Goal: Navigation & Orientation: Find specific page/section

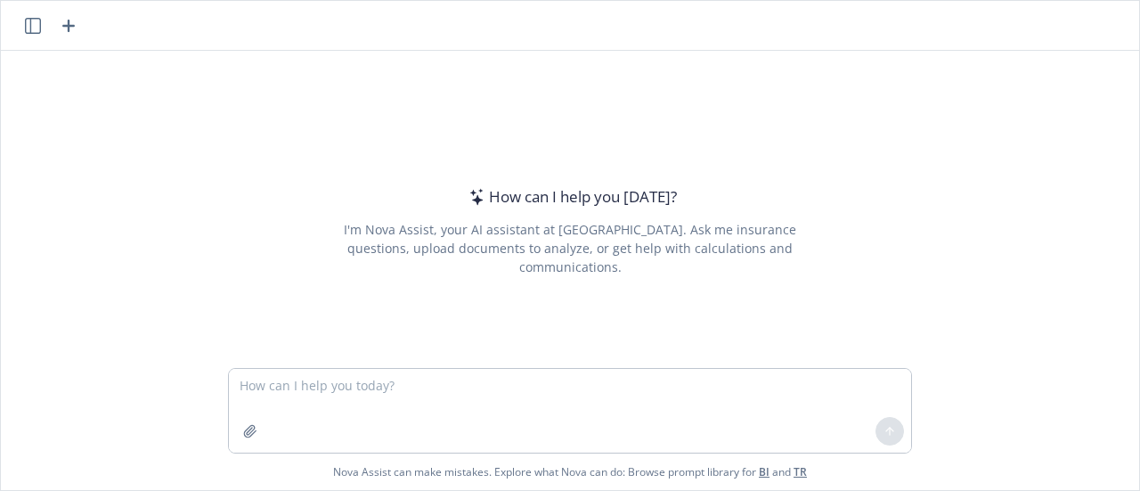
click at [955, 297] on div "How can I help you [DATE]? I'm Nova Assist, your AI assistant at Newfront. Ask …" at bounding box center [570, 209] width 1138 height 317
click at [27, 20] on icon "button" at bounding box center [33, 26] width 16 height 16
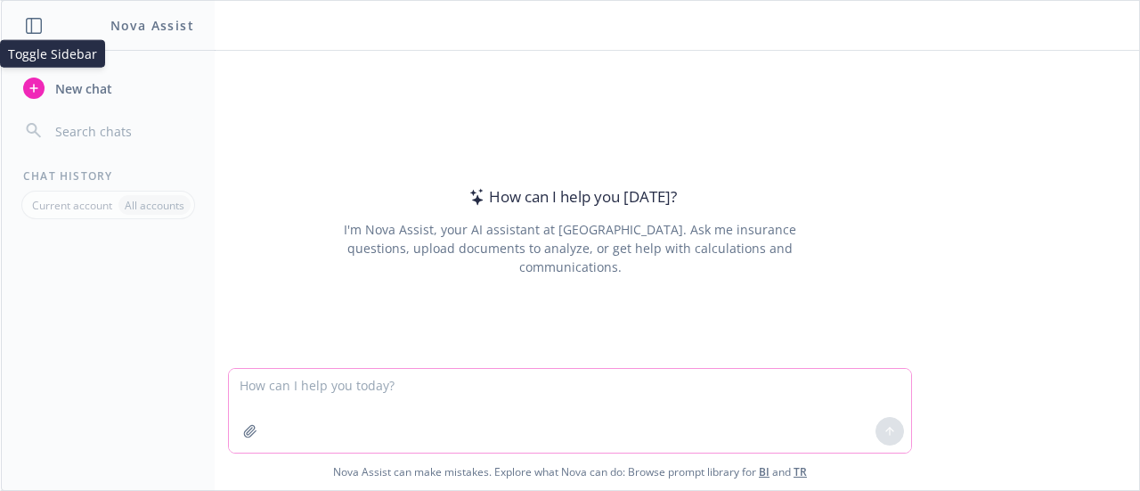
click at [454, 380] on textarea at bounding box center [570, 411] width 682 height 84
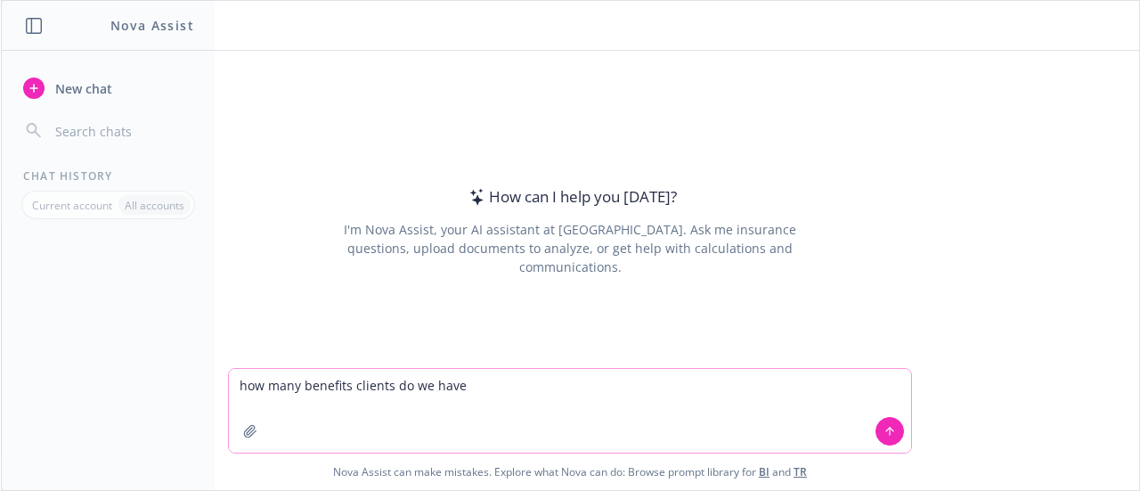
type textarea "how many benefits clients do we have?"
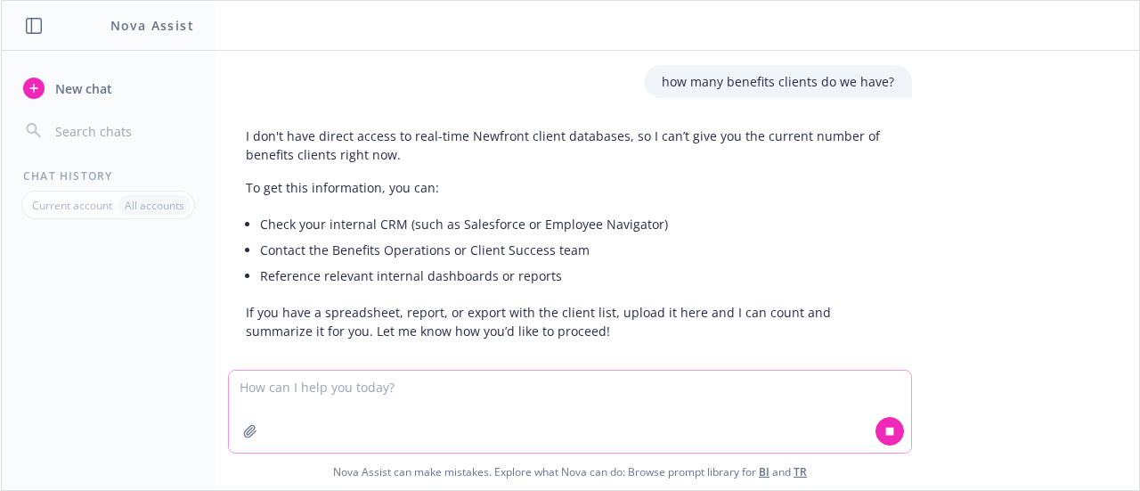
scroll to position [20, 0]
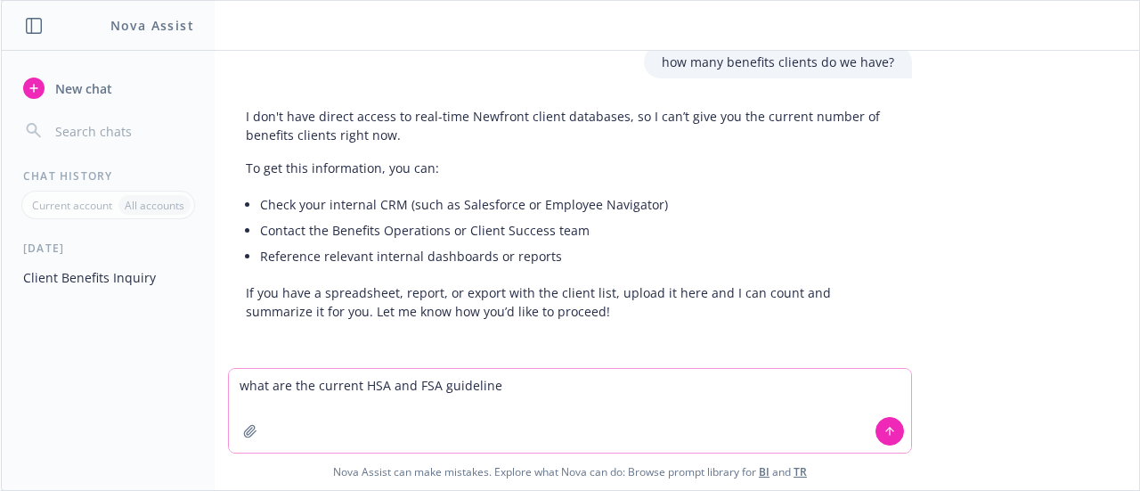
type textarea "what are the current HSA and FSA guidelines"
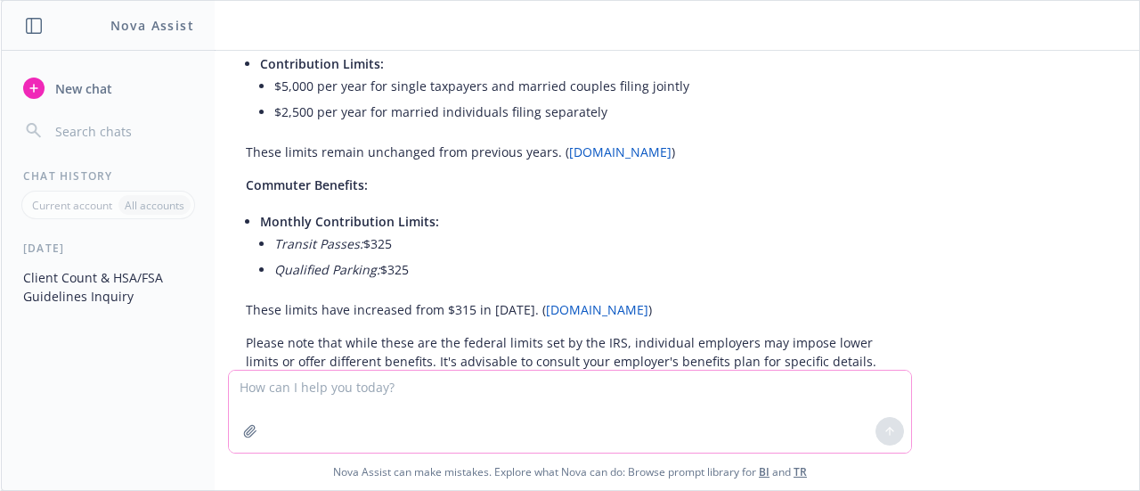
scroll to position [1047, 0]
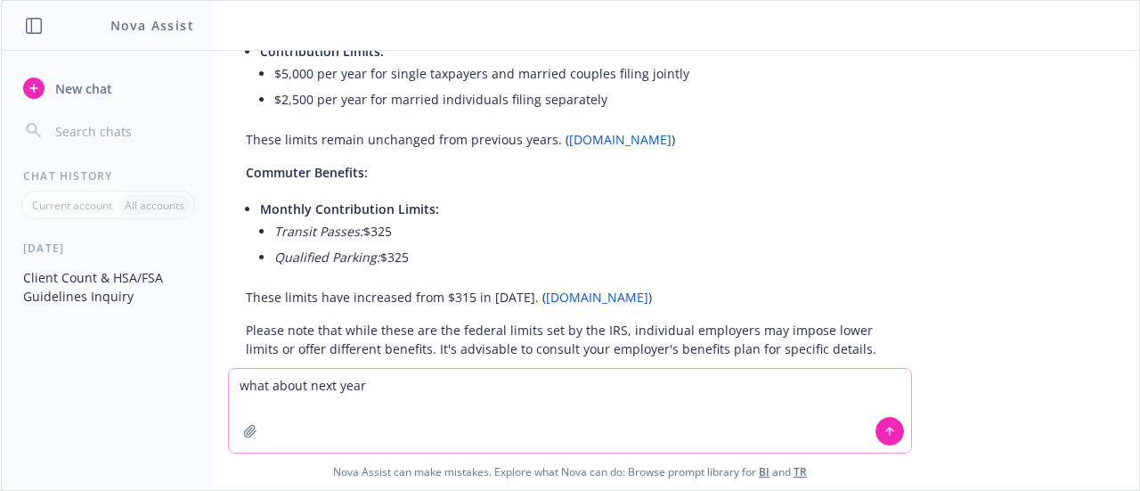
type textarea "what about next year?"
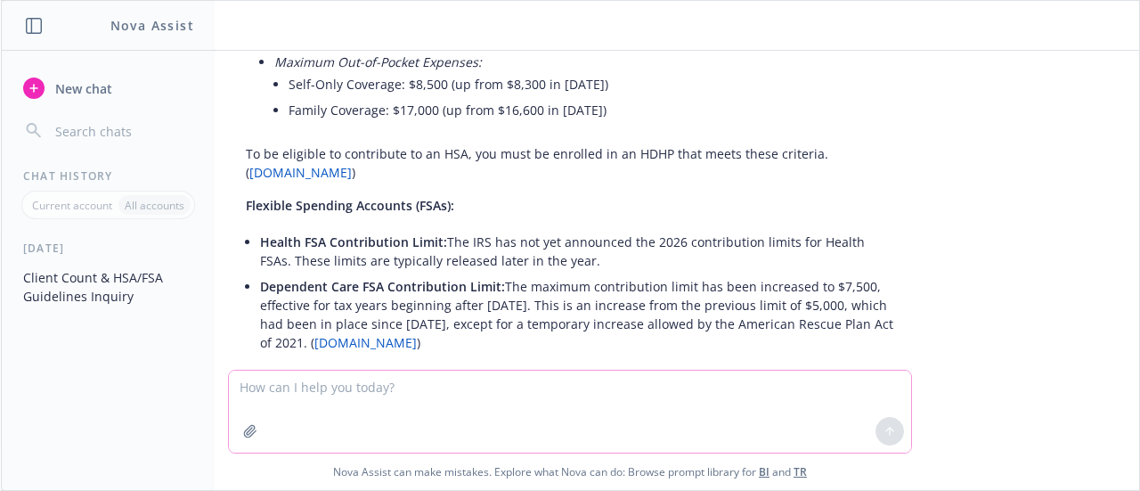
scroll to position [1757, 0]
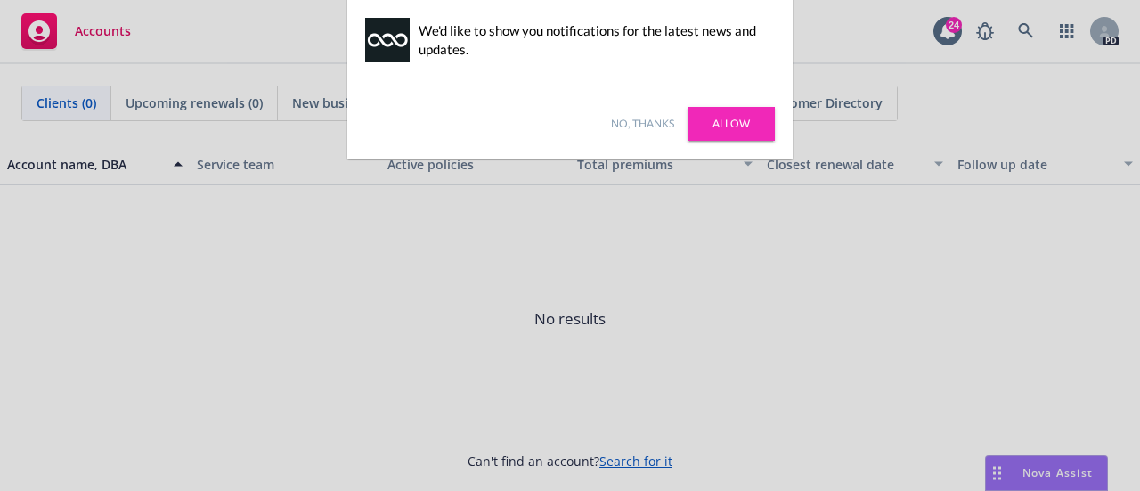
click at [728, 131] on link "Allow" at bounding box center [731, 124] width 87 height 34
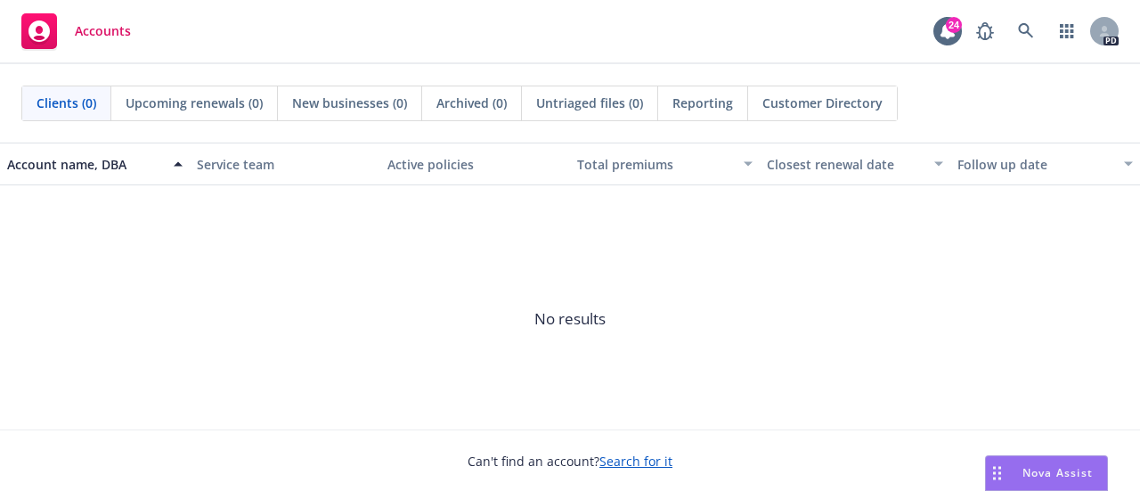
click at [130, 35] on link "Accounts" at bounding box center [76, 31] width 124 height 50
click at [1028, 481] on div "Nova Assist" at bounding box center [1046, 473] width 121 height 34
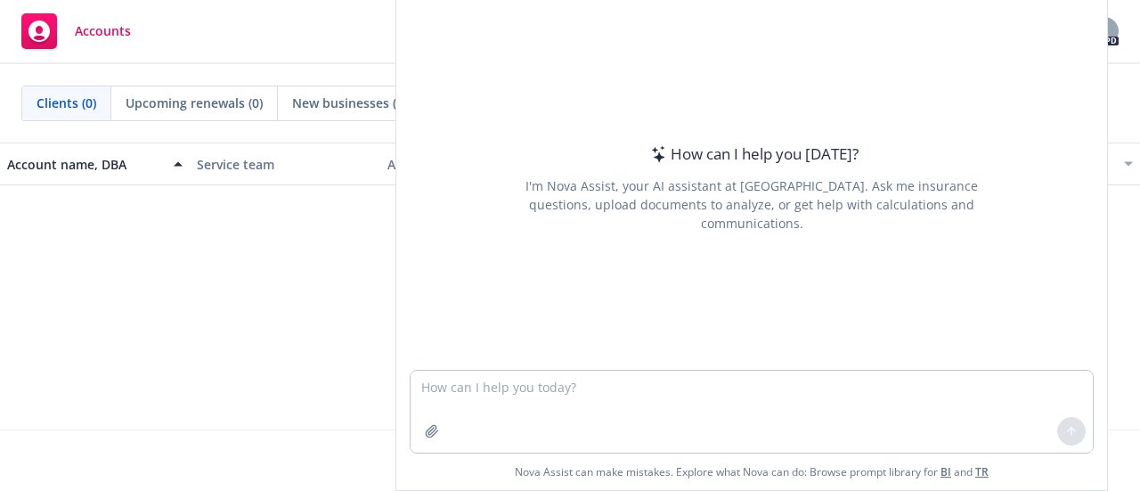
click at [55, 37] on rect at bounding box center [39, 31] width 36 height 36
click at [1107, 485] on div "How can I help you today? I'm Nova Assist, your AI assistant at Newfront. Ask m…" at bounding box center [751, 201] width 713 height 579
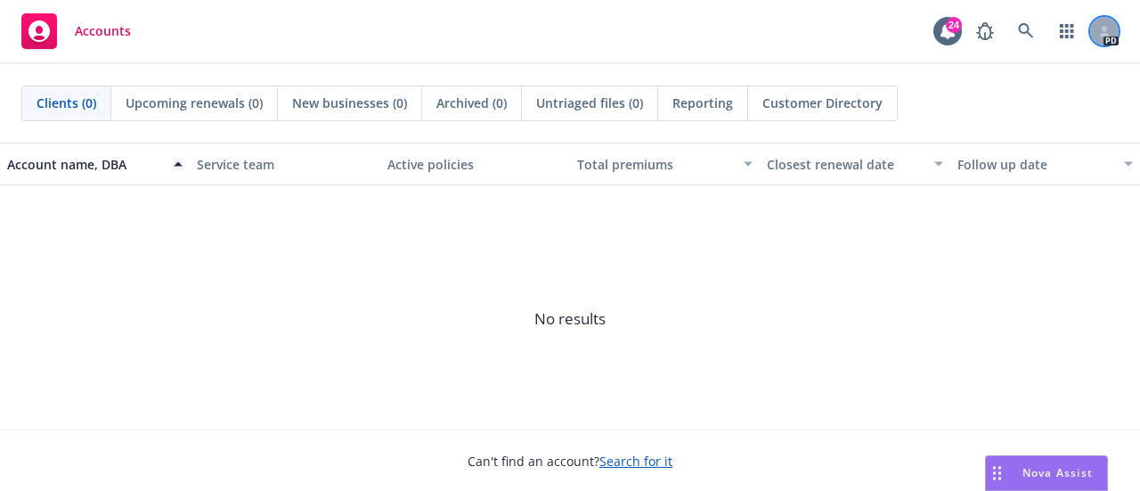
click at [1095, 39] on div at bounding box center [1104, 31] width 29 height 29
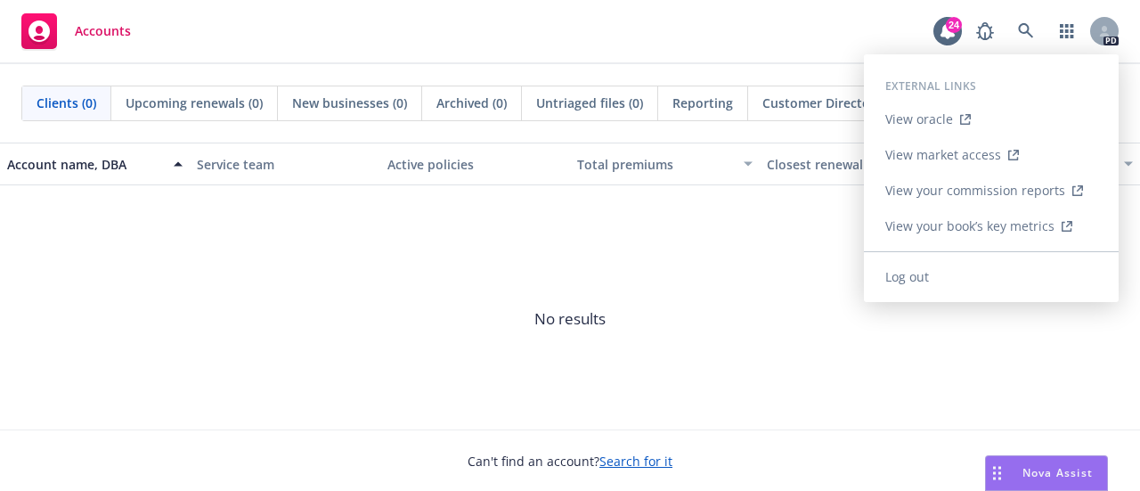
click at [1022, 190] on link "View your commission reports" at bounding box center [991, 191] width 255 height 36
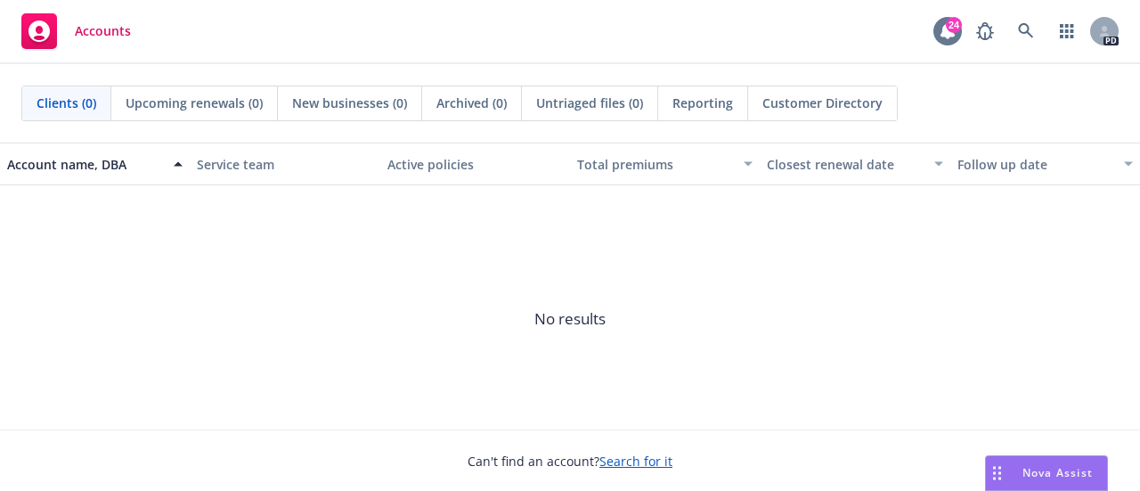
click at [941, 31] on icon at bounding box center [948, 31] width 18 height 18
click at [106, 43] on div "Accounts" at bounding box center [76, 31] width 110 height 36
click at [1053, 36] on link "button" at bounding box center [1067, 31] width 36 height 36
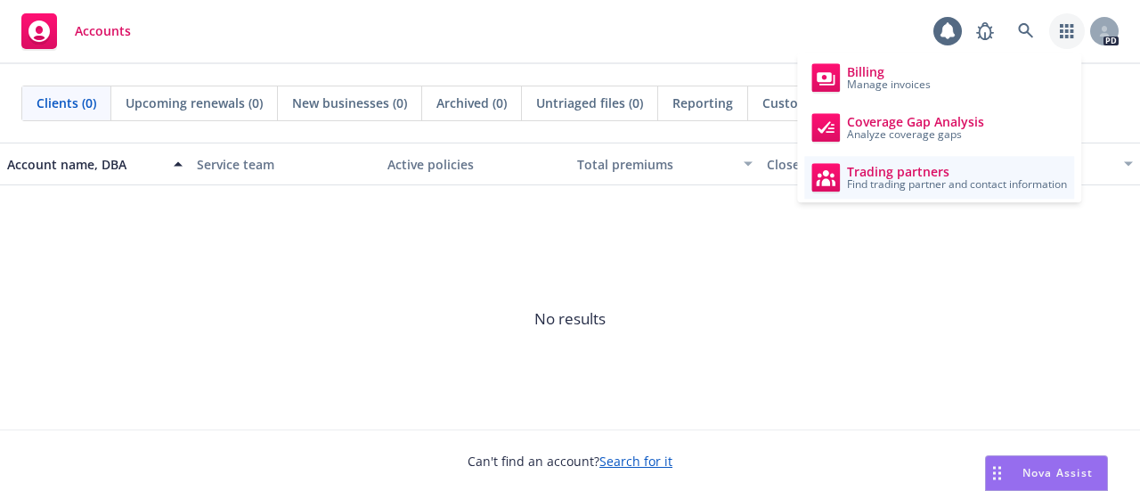
click at [910, 170] on span "Trading partners" at bounding box center [957, 172] width 220 height 14
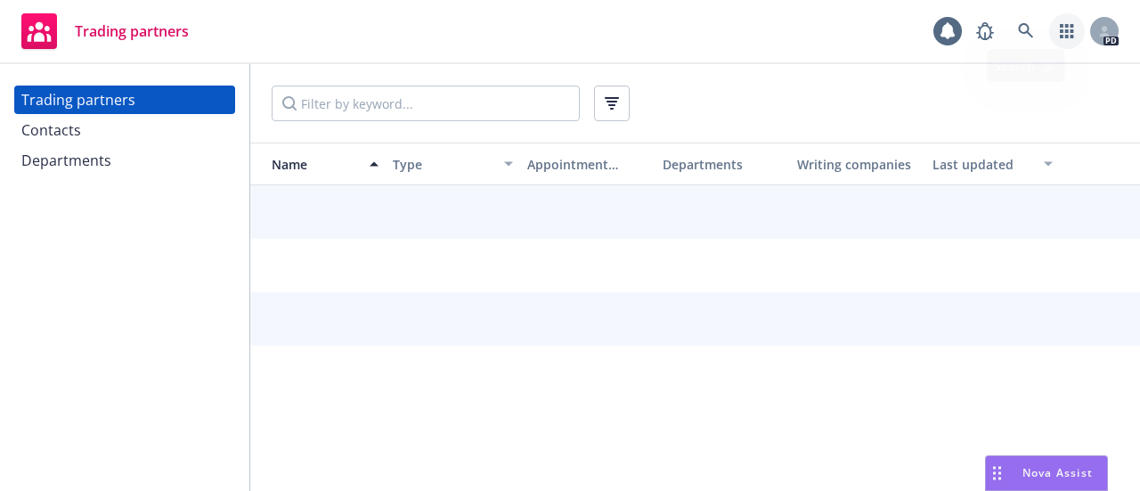
click at [1074, 37] on link "button" at bounding box center [1067, 31] width 36 height 36
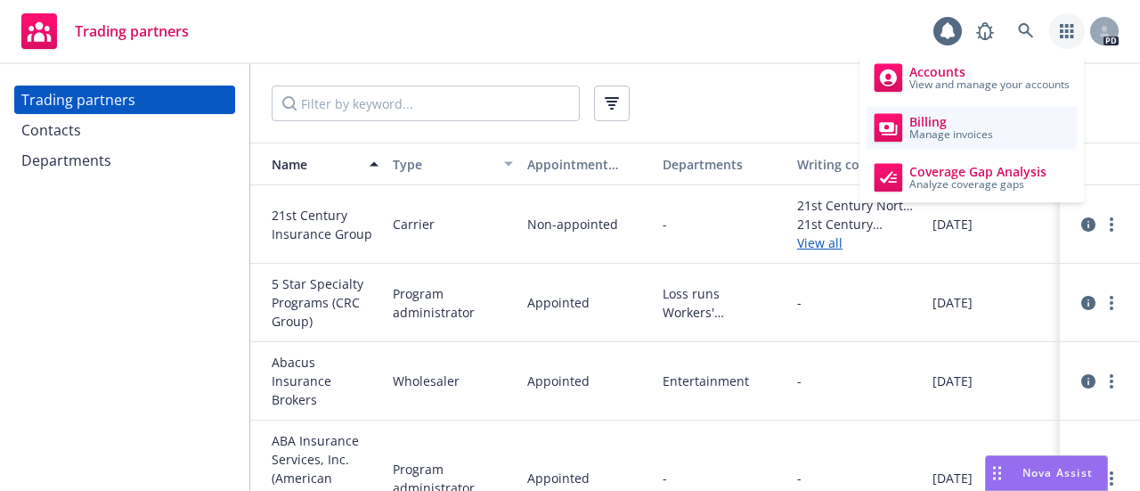
click at [916, 137] on span "Manage invoices" at bounding box center [951, 134] width 84 height 11
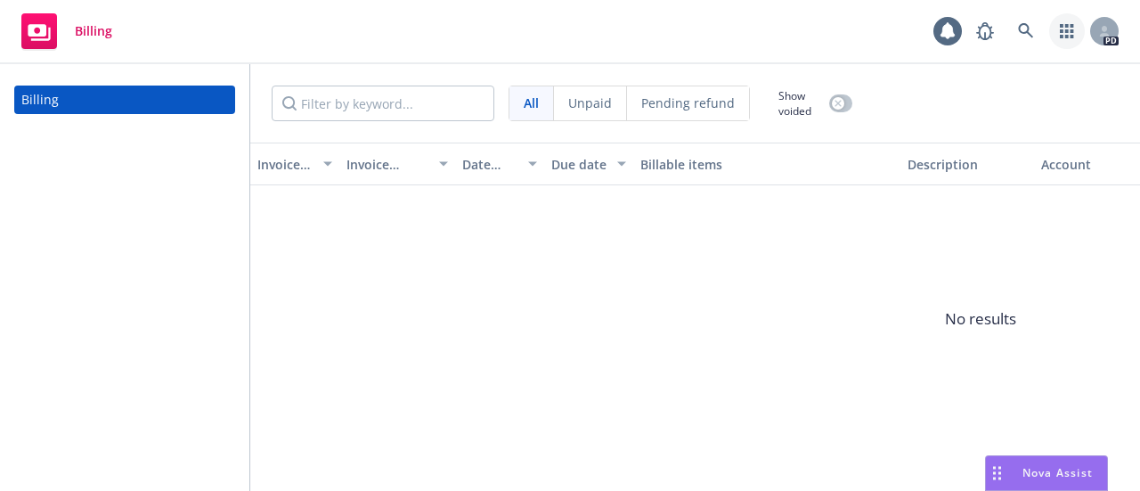
click at [1074, 35] on link "button" at bounding box center [1067, 31] width 36 height 36
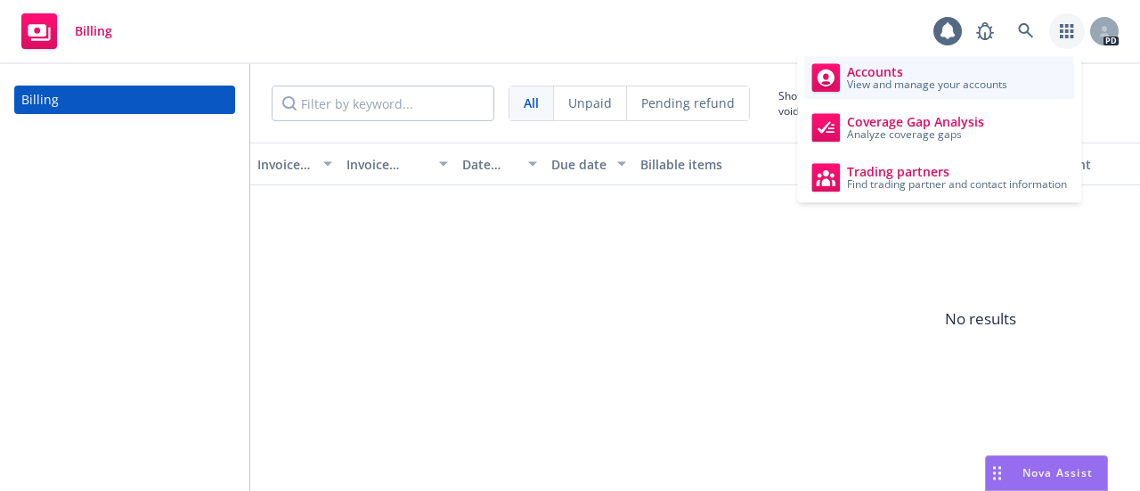
click at [923, 86] on span "View and manage your accounts" at bounding box center [927, 84] width 160 height 11
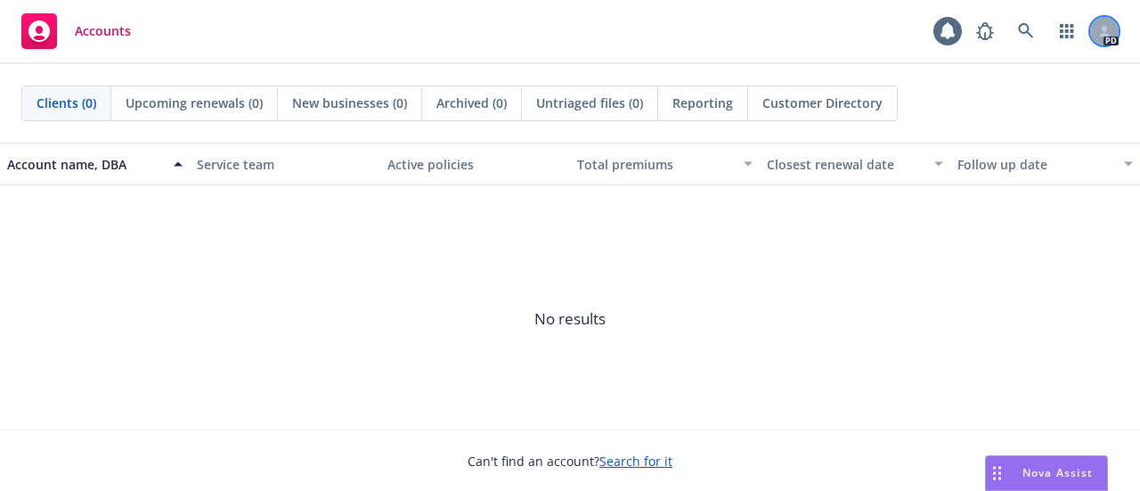
click at [1101, 33] on icon at bounding box center [1104, 31] width 11 height 11
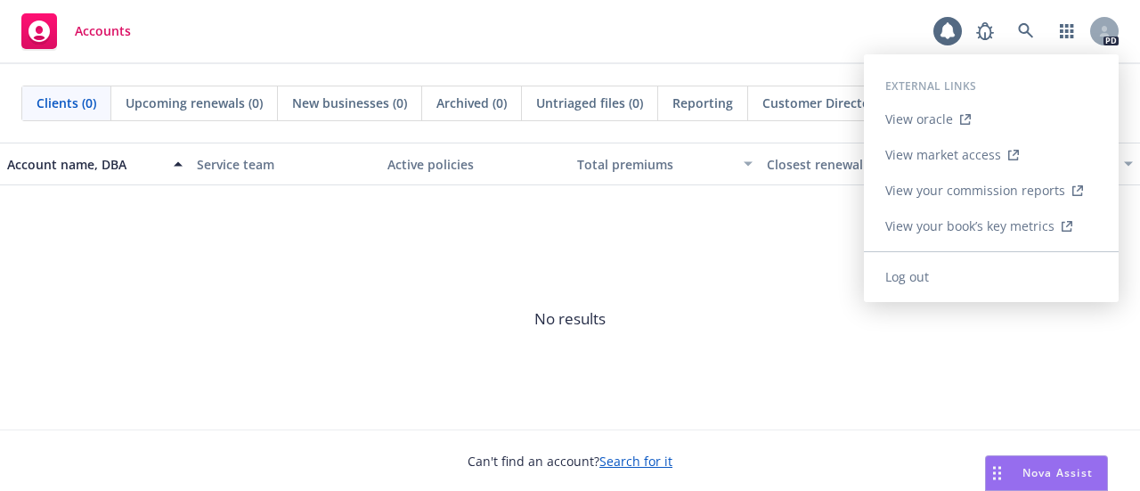
click at [939, 229] on link "View your book’s key metrics" at bounding box center [991, 226] width 255 height 36
click at [932, 112] on link "View oracle" at bounding box center [991, 120] width 255 height 36
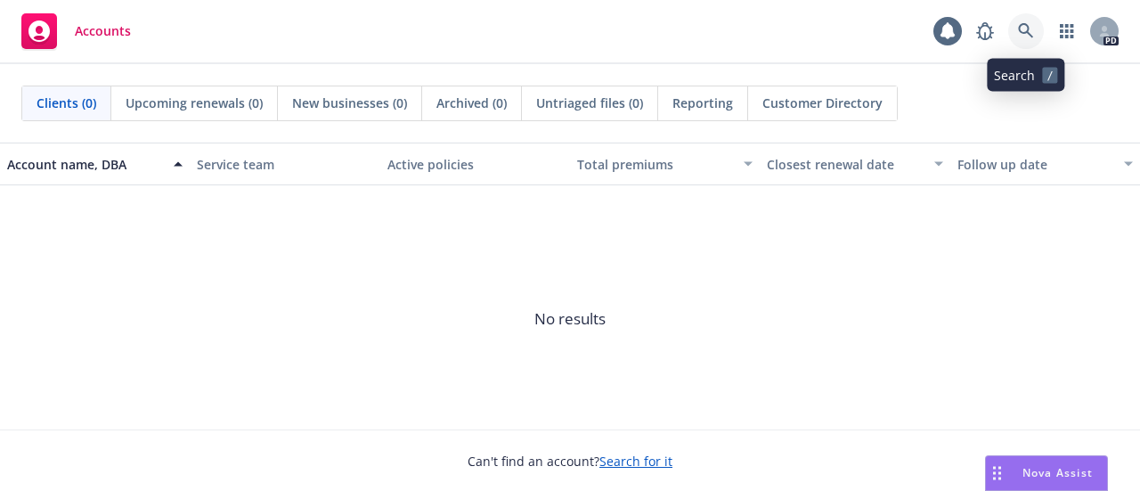
click at [1024, 29] on icon at bounding box center [1026, 31] width 16 height 16
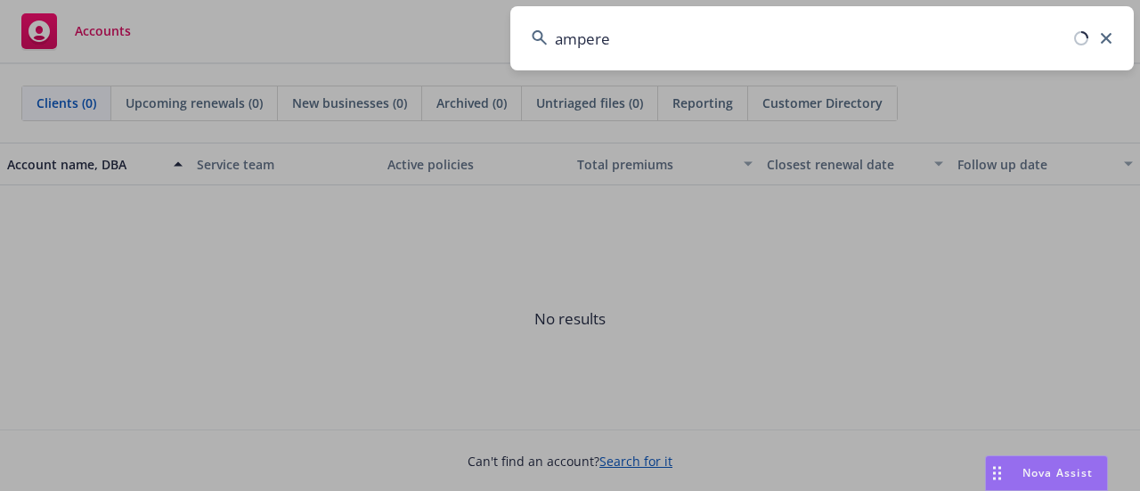
type input "ampere"
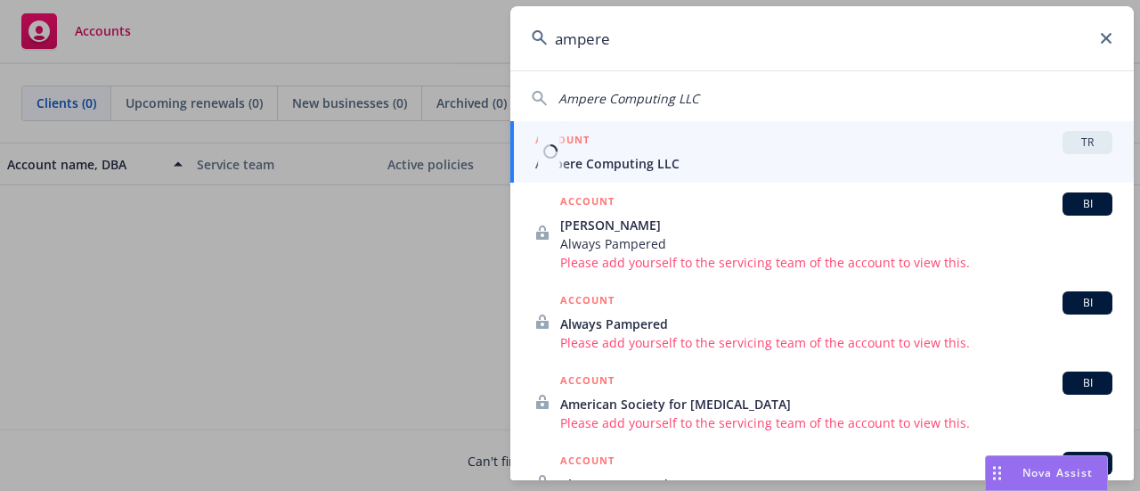
click at [614, 159] on span "Ampere Computing LLC" at bounding box center [823, 163] width 577 height 19
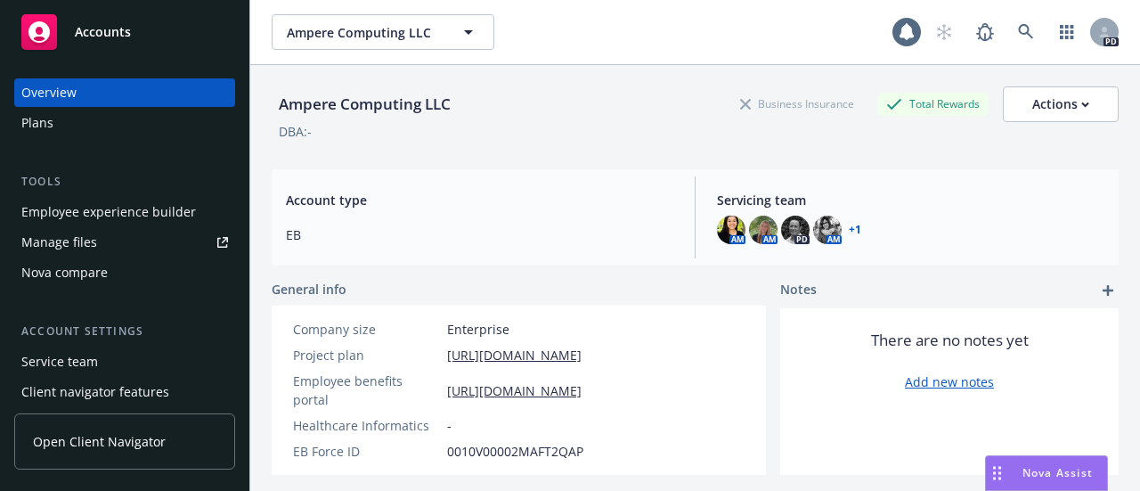
click at [89, 266] on div "Nova compare" at bounding box center [64, 272] width 86 height 29
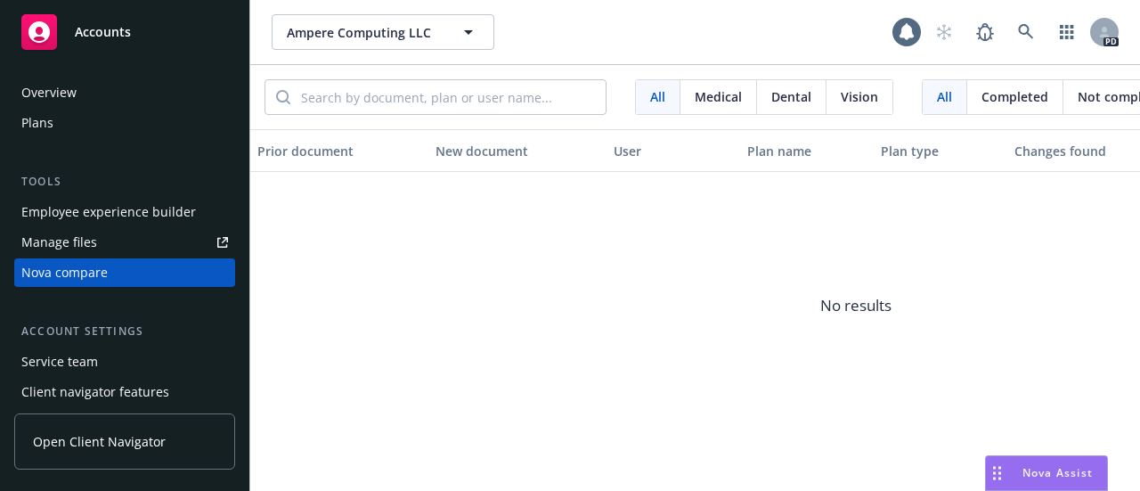
click at [77, 362] on div "Service team" at bounding box center [59, 361] width 77 height 29
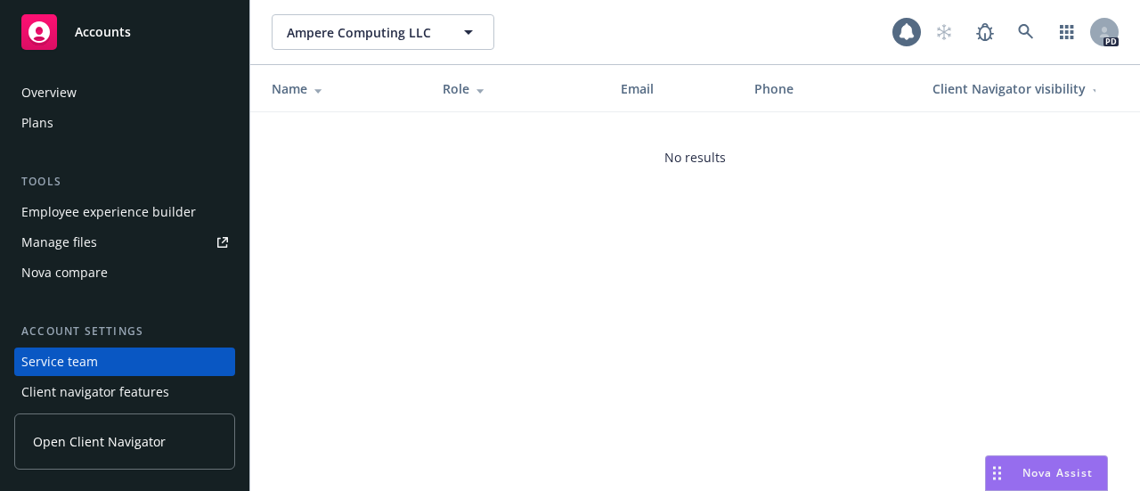
scroll to position [37, 0]
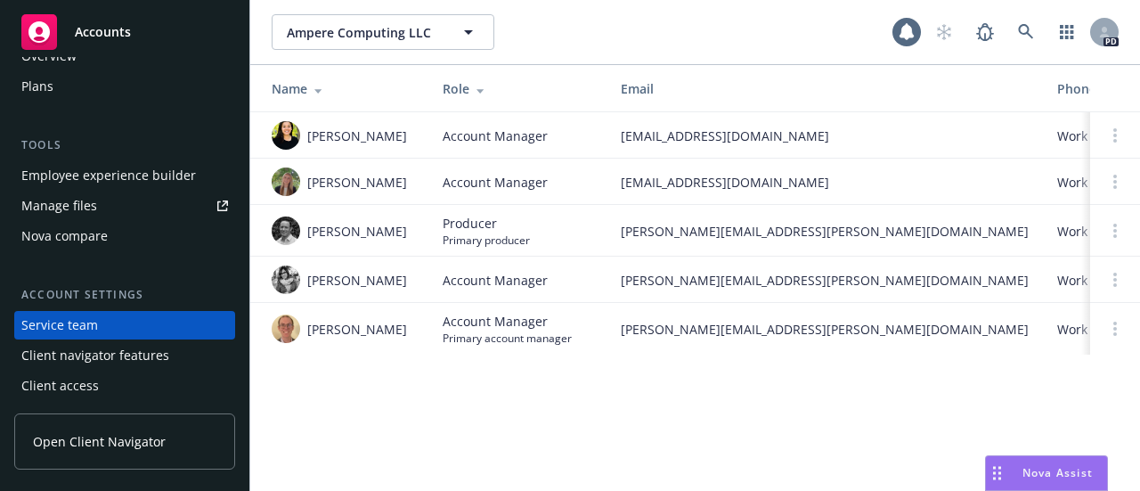
click at [104, 346] on div "Client navigator features" at bounding box center [95, 355] width 148 height 29
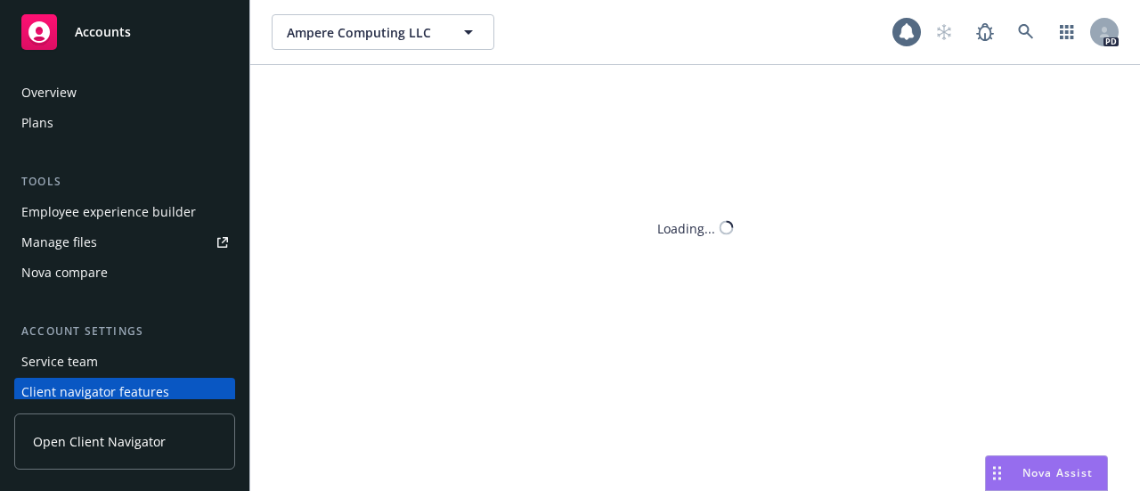
scroll to position [37, 0]
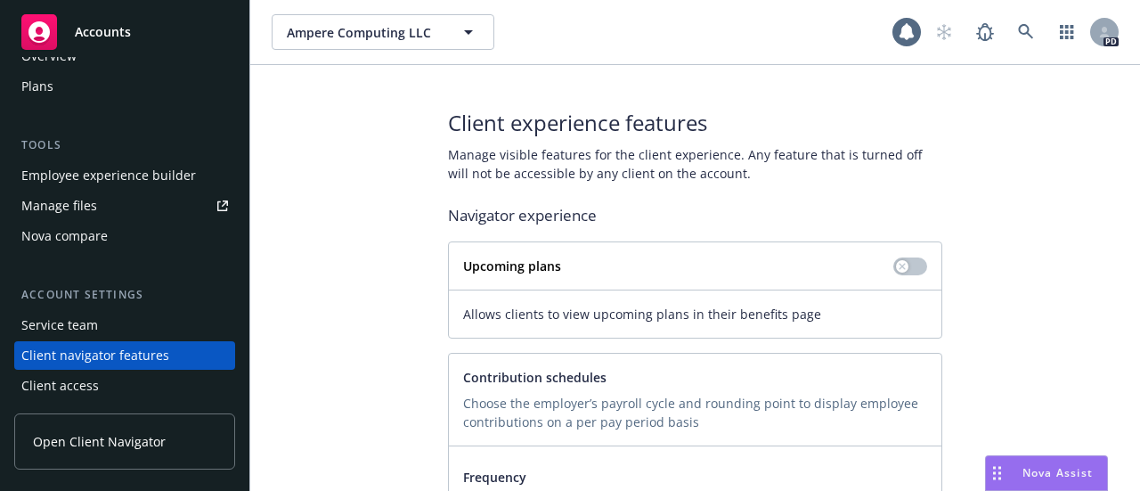
click at [29, 63] on div "Overview" at bounding box center [48, 56] width 55 height 29
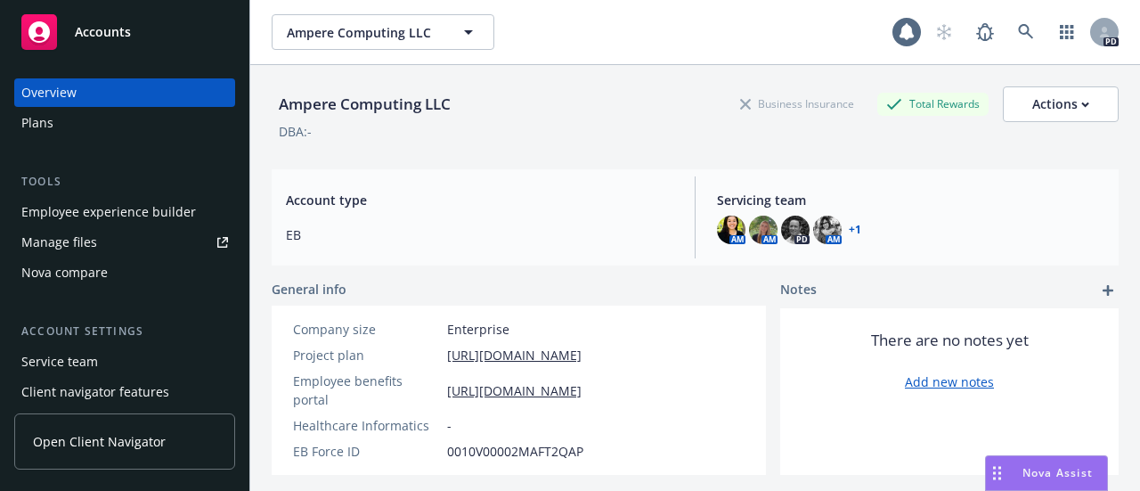
click at [40, 123] on div "Plans" at bounding box center [37, 123] width 32 height 29
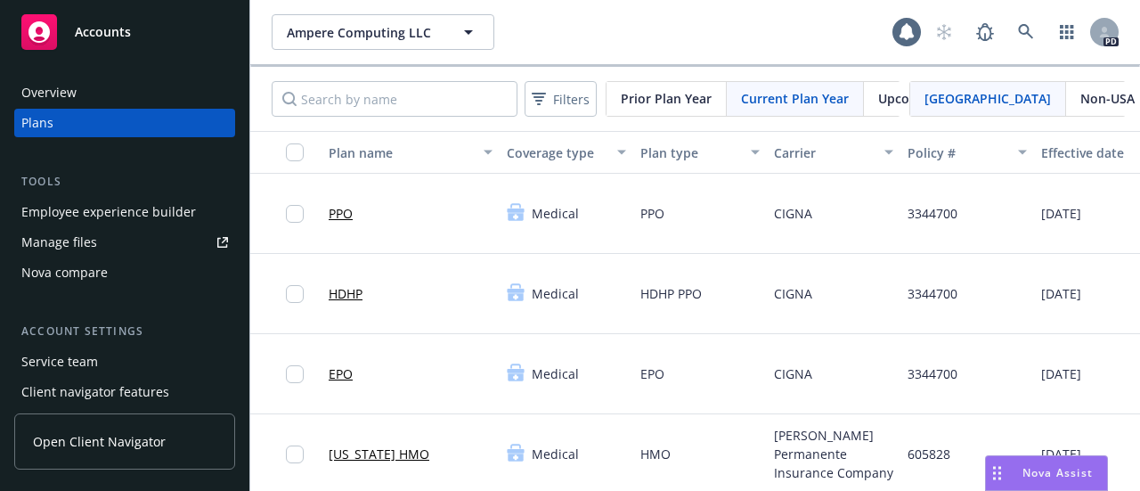
click at [69, 271] on div "Nova compare" at bounding box center [64, 272] width 86 height 29
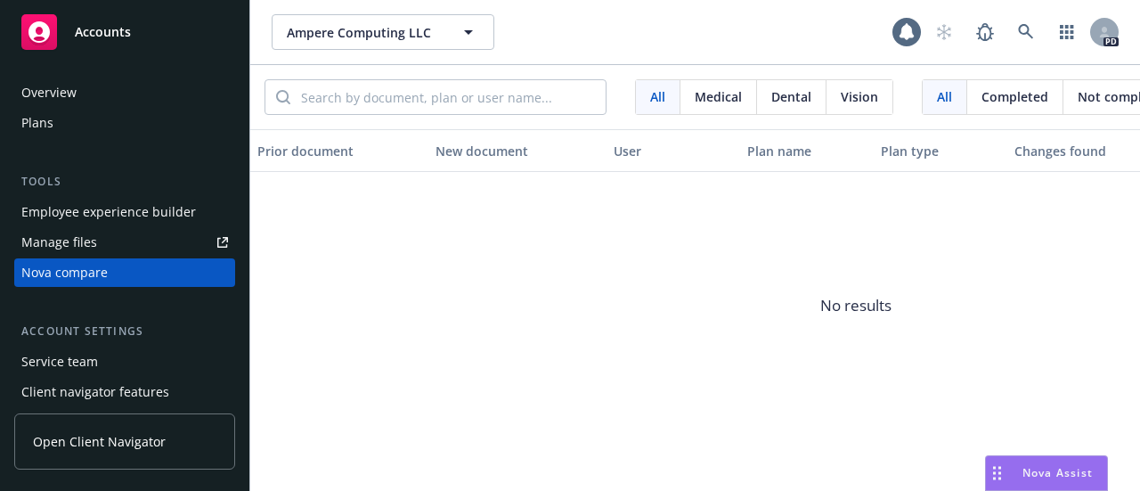
click at [722, 90] on span "Medical" at bounding box center [718, 96] width 47 height 19
click at [144, 439] on span "Open Client Navigator" at bounding box center [99, 441] width 133 height 19
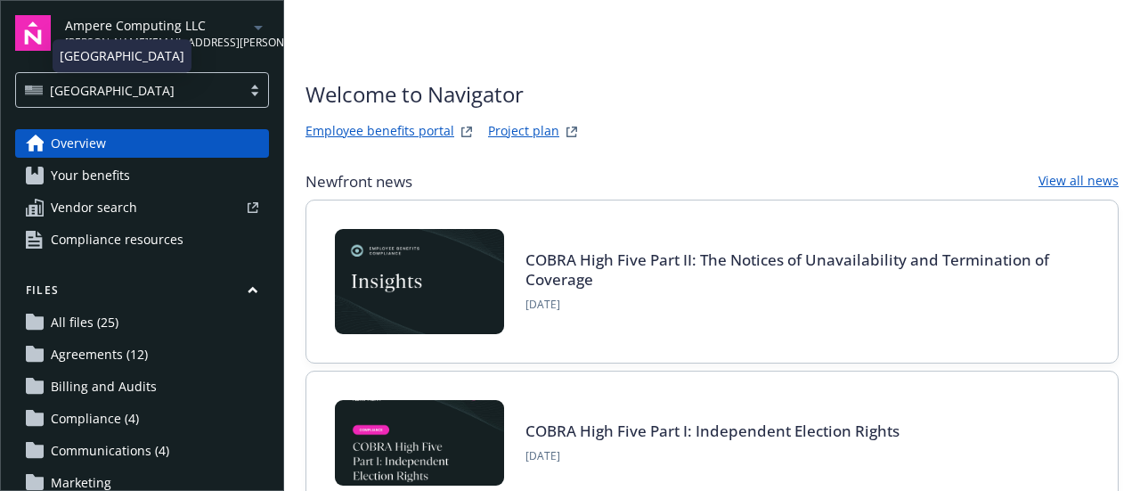
click at [112, 88] on div "[GEOGRAPHIC_DATA]" at bounding box center [129, 90] width 208 height 19
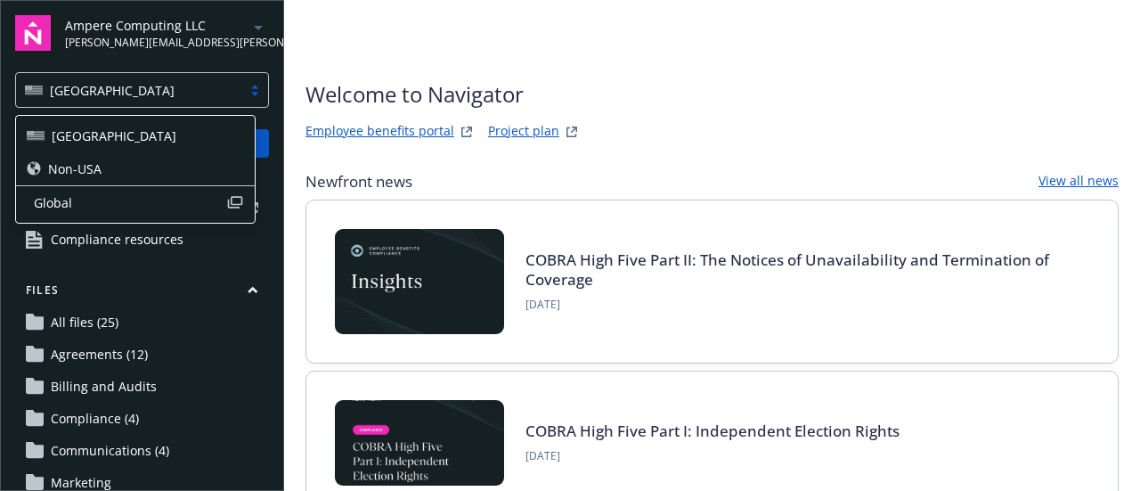
click at [91, 161] on span "Non-USA" at bounding box center [74, 168] width 53 height 19
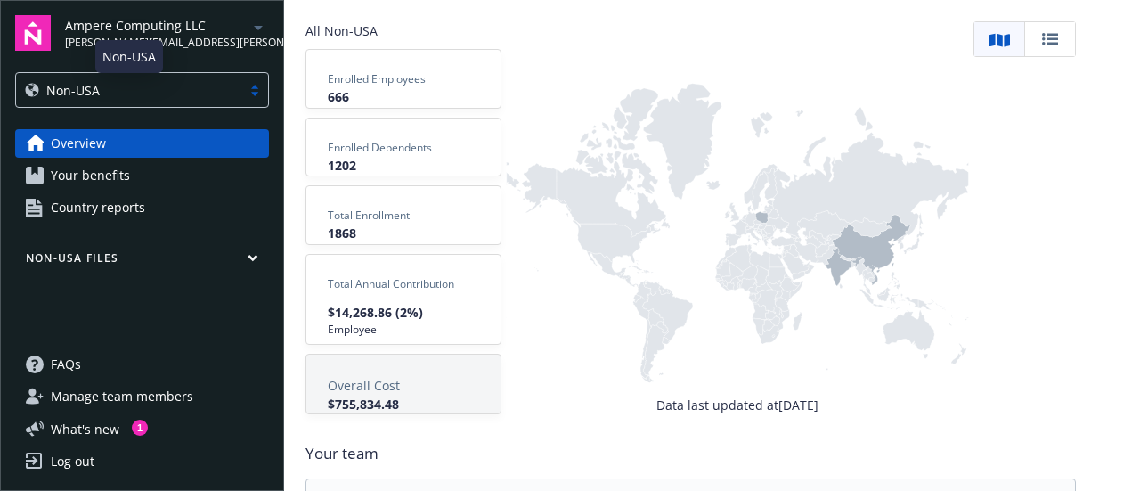
click at [151, 99] on div "Non-USA" at bounding box center [129, 90] width 208 height 19
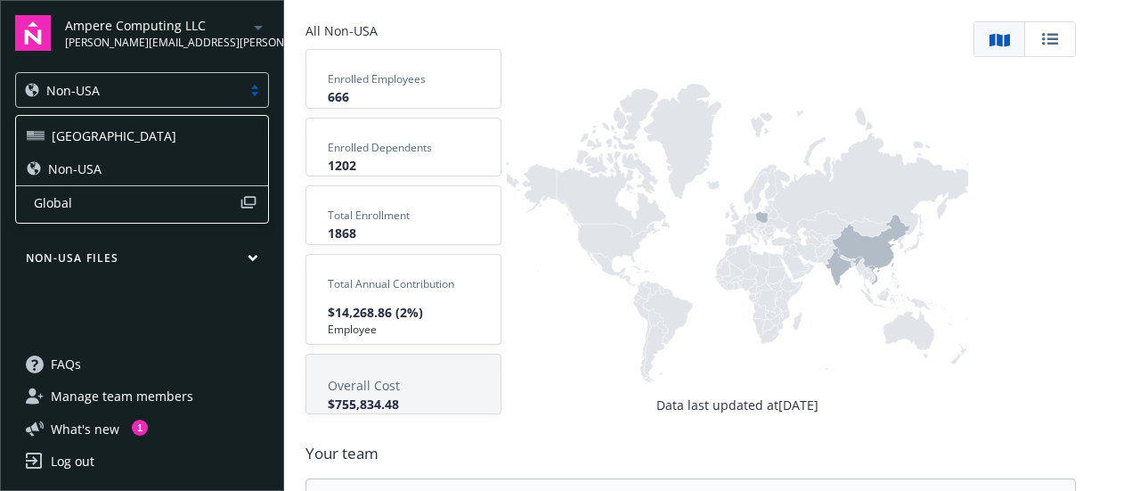
click at [131, 129] on div "[GEOGRAPHIC_DATA]" at bounding box center [143, 135] width 232 height 19
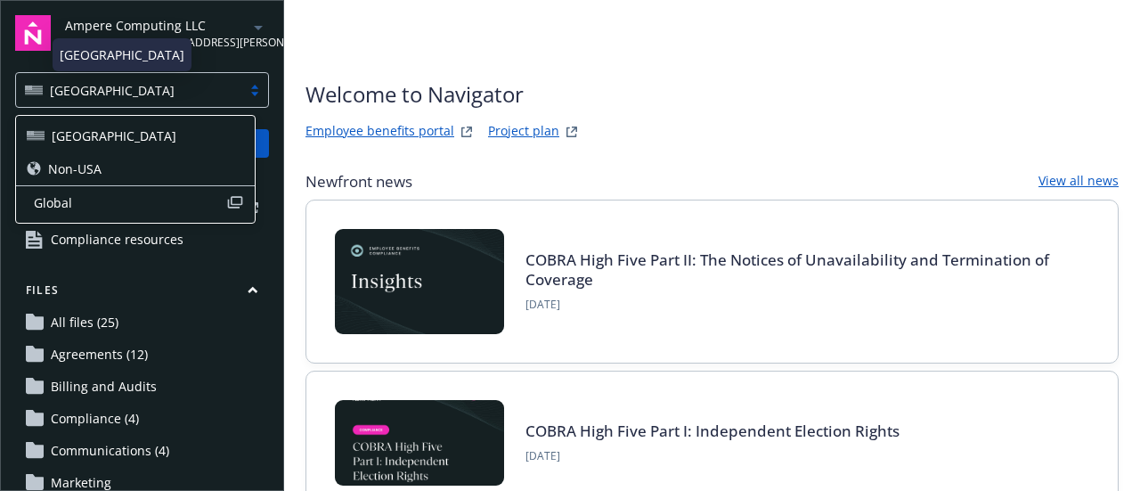
click at [114, 90] on div "[GEOGRAPHIC_DATA]" at bounding box center [129, 90] width 208 height 19
click at [71, 200] on span "Global" at bounding box center [130, 202] width 192 height 19
